Goal: Information Seeking & Learning: Learn about a topic

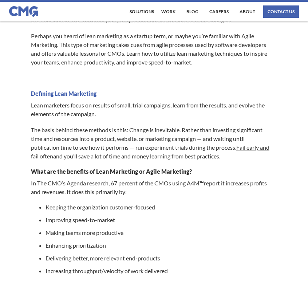
scroll to position [215, 0]
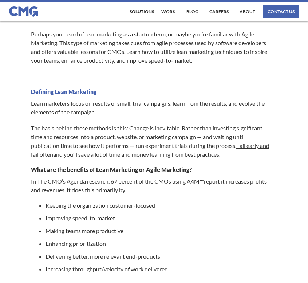
drag, startPoint x: 0, startPoint y: 0, endPoint x: 50, endPoint y: 81, distance: 95.7
click at [50, 81] on div "Lean marketing, similar to agile marketing, is a process that builds in time fo…" at bounding box center [154, 230] width 308 height 570
drag, startPoint x: 50, startPoint y: 81, endPoint x: 249, endPoint y: 140, distance: 207.4
click at [249, 140] on p "The basis behind these methods is this: Change is inevitable. Rather than inves…" at bounding box center [150, 141] width 239 height 35
drag, startPoint x: 249, startPoint y: 140, endPoint x: 47, endPoint y: 107, distance: 204.9
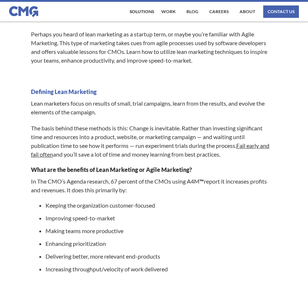
click at [47, 107] on div "Lean marketing, similar to agile marketing, is a process that builds in time fo…" at bounding box center [154, 218] width 246 height 546
drag, startPoint x: 47, startPoint y: 107, endPoint x: 152, endPoint y: 252, distance: 179.5
click at [152, 252] on li "Delivering better, more relevant end-products" at bounding box center [157, 255] width 224 height 7
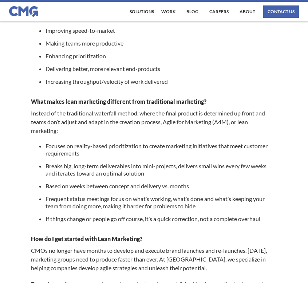
scroll to position [415, 0]
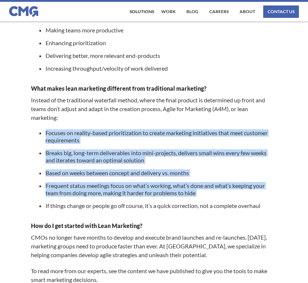
drag, startPoint x: 220, startPoint y: 120, endPoint x: 256, endPoint y: 201, distance: 88.6
click at [256, 201] on div "Lean marketing, similar to agile marketing, is a process that builds in time fo…" at bounding box center [154, 18] width 246 height 546
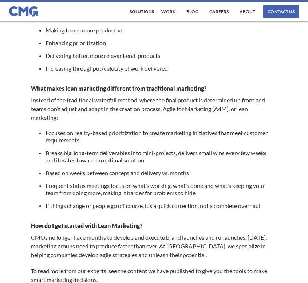
click at [256, 201] on ul "Focuses on reality-based prioritization to create marketing initiatives that me…" at bounding box center [150, 171] width 239 height 85
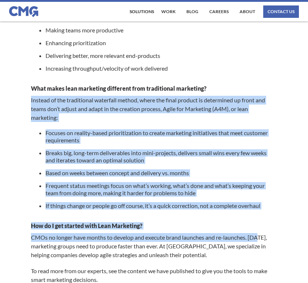
drag, startPoint x: 258, startPoint y: 234, endPoint x: 237, endPoint y: 91, distance: 144.8
click at [237, 91] on div "Lean marketing, similar to agile marketing, is a process that builds in time fo…" at bounding box center [154, 18] width 246 height 546
click at [237, 91] on h2 "What makes lean marketing different from traditional marketing?" at bounding box center [150, 88] width 239 height 7
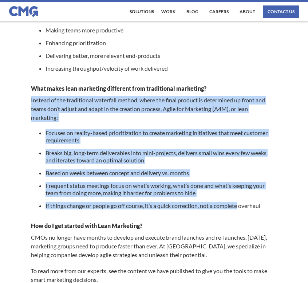
drag, startPoint x: 237, startPoint y: 91, endPoint x: 237, endPoint y: 194, distance: 103.3
click at [237, 199] on div "Lean marketing, similar to agile marketing, is a process that builds in time fo…" at bounding box center [154, 18] width 246 height 546
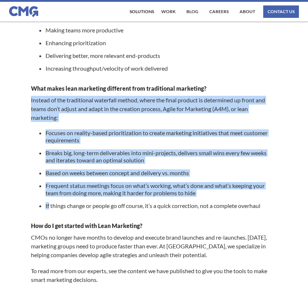
scroll to position [440, 0]
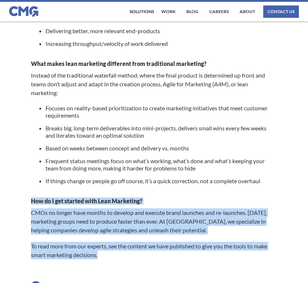
drag, startPoint x: 237, startPoint y: 194, endPoint x: 239, endPoint y: 255, distance: 60.4
drag, startPoint x: 239, startPoint y: 255, endPoint x: 236, endPoint y: 155, distance: 100.1
click at [239, 251] on p "To read more from our experts, see the content we have published to give you th…" at bounding box center [150, 250] width 239 height 17
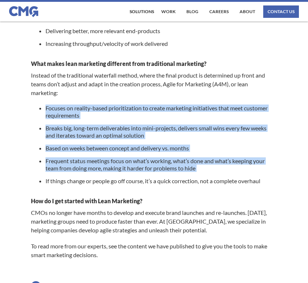
drag, startPoint x: 244, startPoint y: 175, endPoint x: 238, endPoint y: 96, distance: 79.9
drag, startPoint x: 238, startPoint y: 96, endPoint x: 238, endPoint y: 80, distance: 16.0
click at [238, 95] on p "Instead of the traditional waterfall method, where the final product is determi…" at bounding box center [150, 84] width 239 height 26
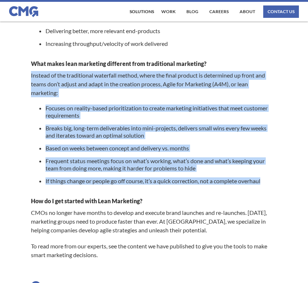
drag, startPoint x: 238, startPoint y: 102, endPoint x: 236, endPoint y: 190, distance: 87.7
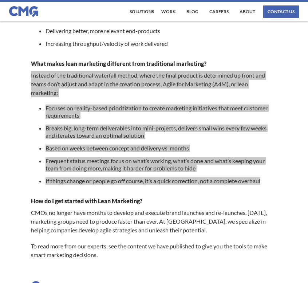
click at [252, 140] on ul "Focuses on reality-based prioritization to create marketing initiatives that me…" at bounding box center [150, 146] width 239 height 85
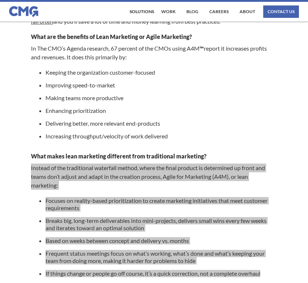
scroll to position [375, 0]
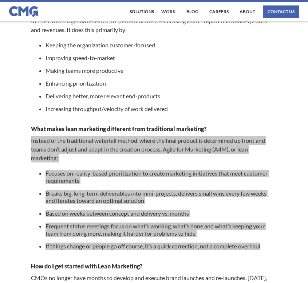
drag, startPoint x: 299, startPoint y: 159, endPoint x: 201, endPoint y: 136, distance: 100.6
click at [201, 136] on p "Instead of the traditional waterfall method, where the final product is determi…" at bounding box center [150, 149] width 239 height 26
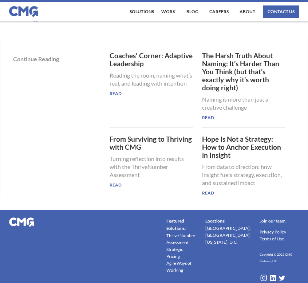
scroll to position [708, 0]
